Goal: Information Seeking & Learning: Understand process/instructions

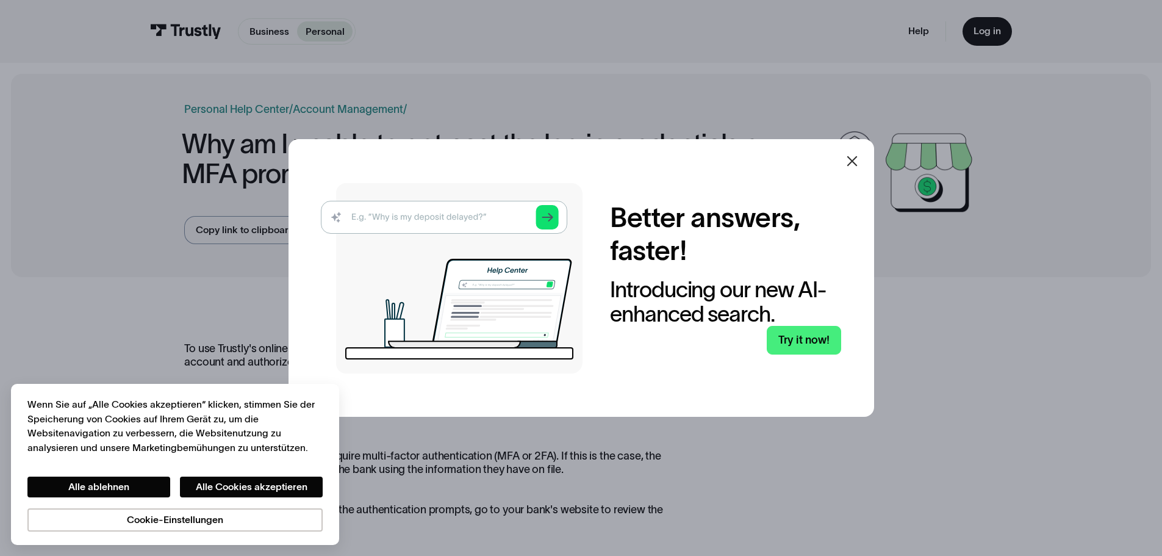
click at [852, 162] on icon at bounding box center [852, 161] width 15 height 15
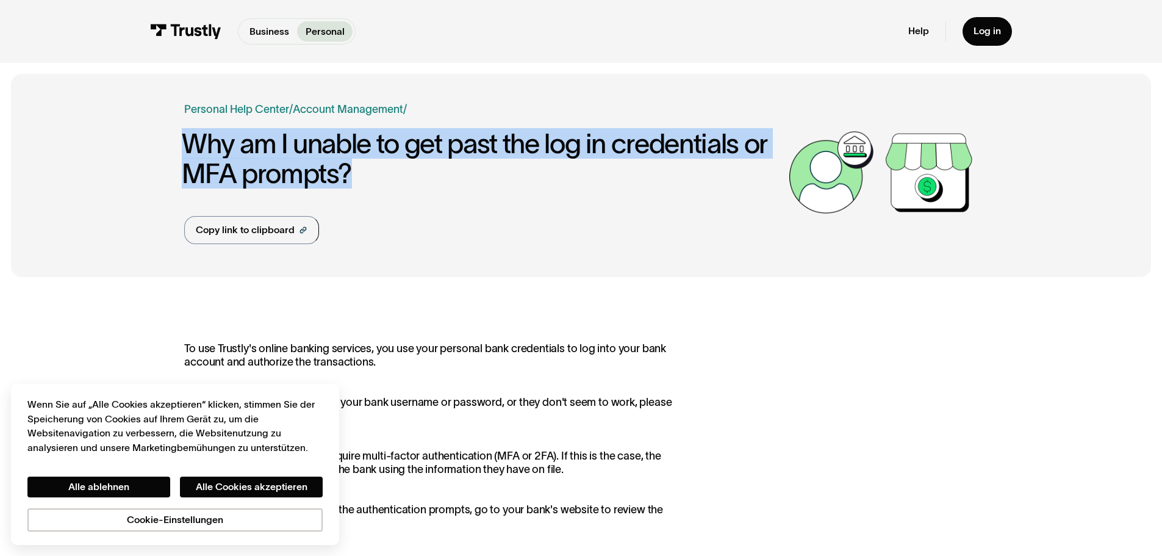
drag, startPoint x: 148, startPoint y: 137, endPoint x: 384, endPoint y: 151, distance: 237.2
click at [474, 167] on div "Business Help Center Personal Help Center / Personal Business Troubleshooting P…" at bounding box center [581, 175] width 1141 height 203
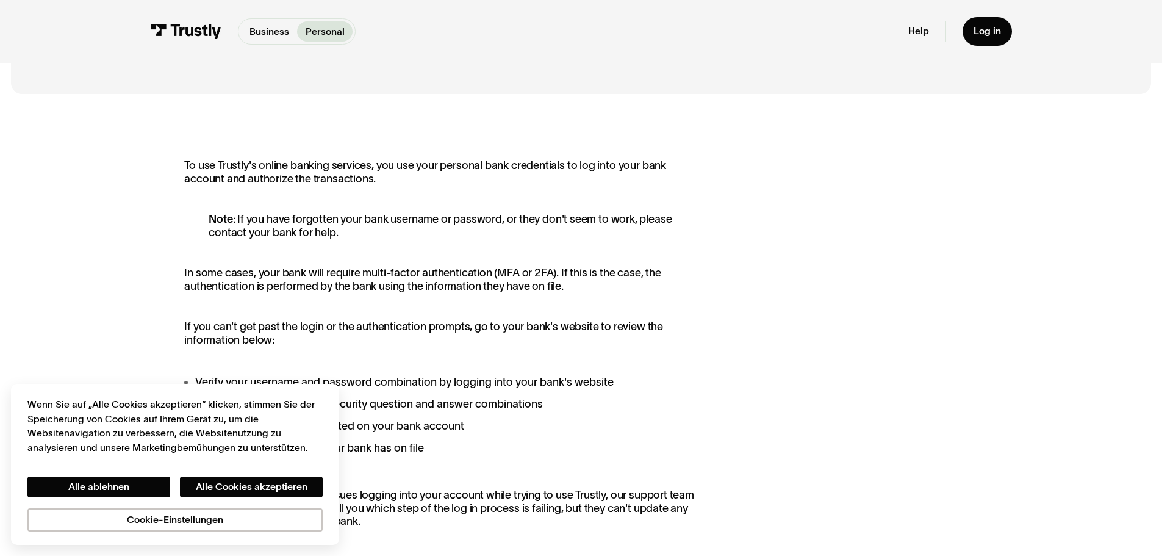
scroll to position [305, 0]
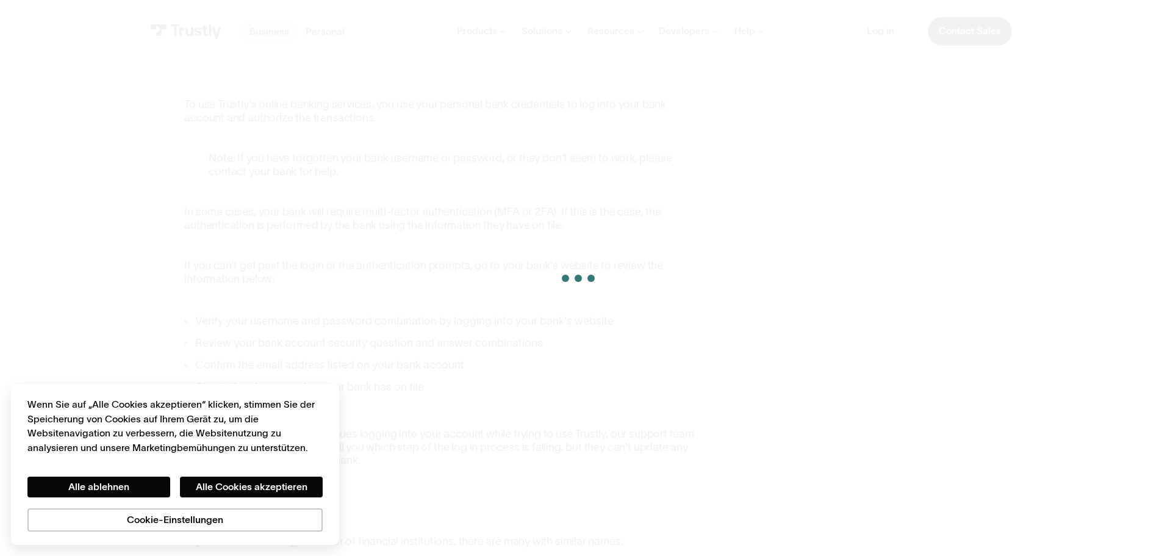
scroll to position [305, 0]
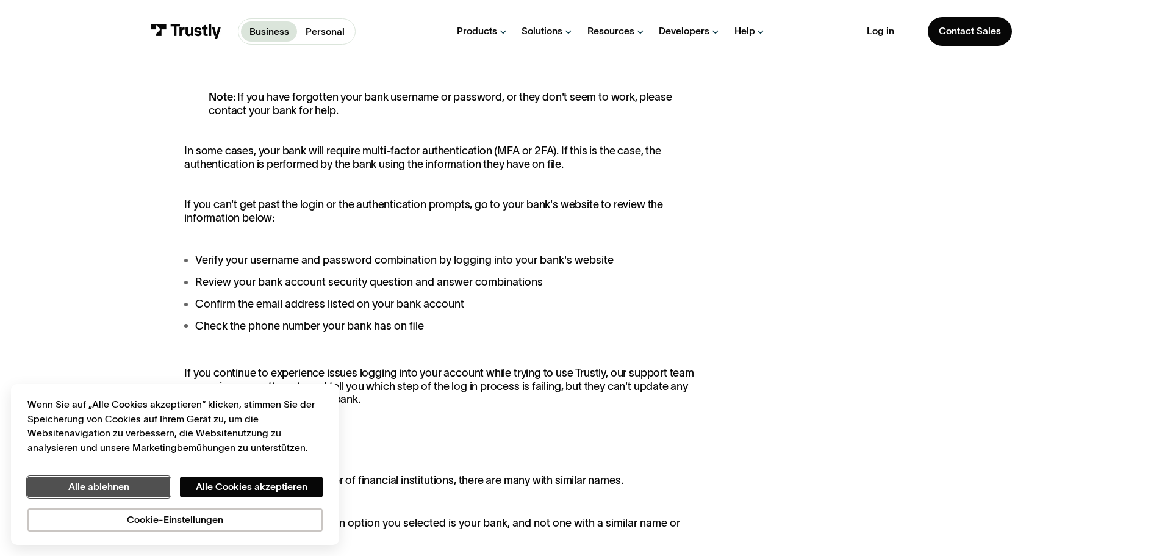
drag, startPoint x: 101, startPoint y: 496, endPoint x: 110, endPoint y: 488, distance: 12.1
click at [102, 496] on button "Alle ablehnen" at bounding box center [98, 487] width 143 height 21
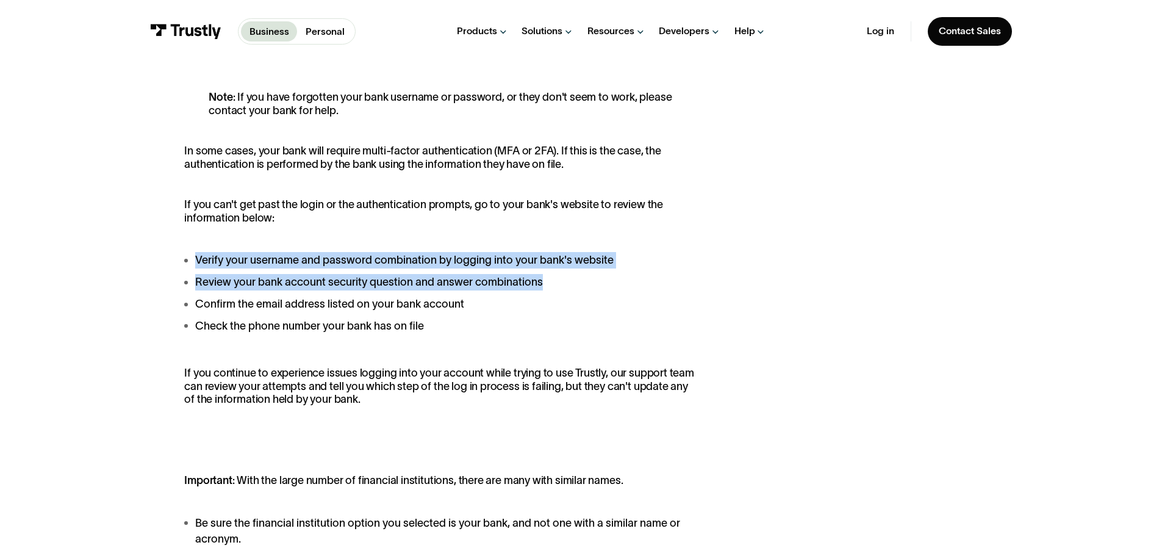
drag, startPoint x: 181, startPoint y: 259, endPoint x: 564, endPoint y: 272, distance: 383.4
click at [568, 273] on div "To use Trustly's online banking services, you use your personal bank credential…" at bounding box center [581, 386] width 1141 height 807
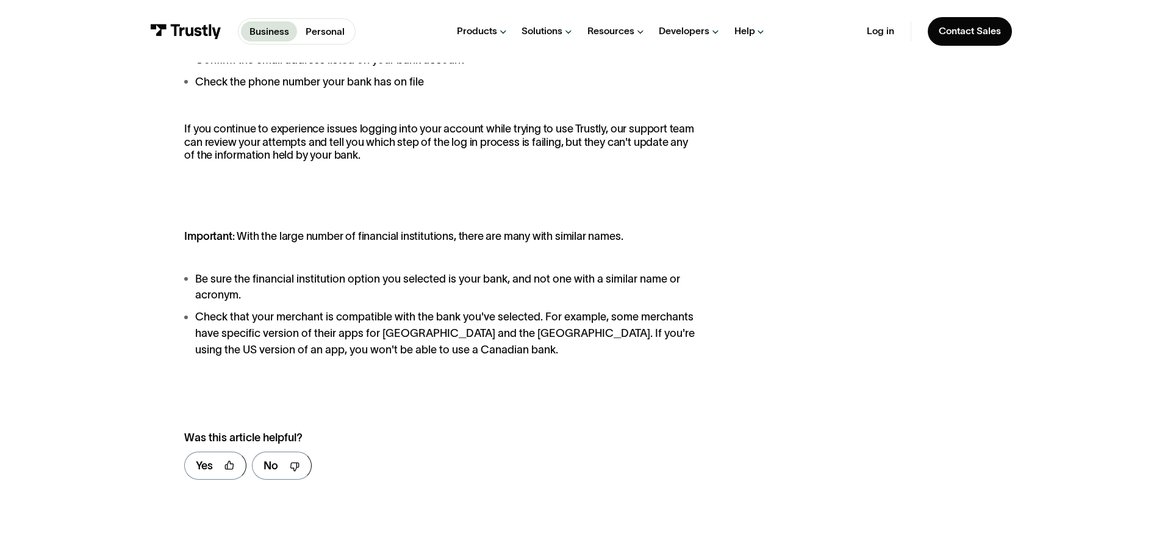
scroll to position [610, 0]
